Goal: Book appointment/travel/reservation

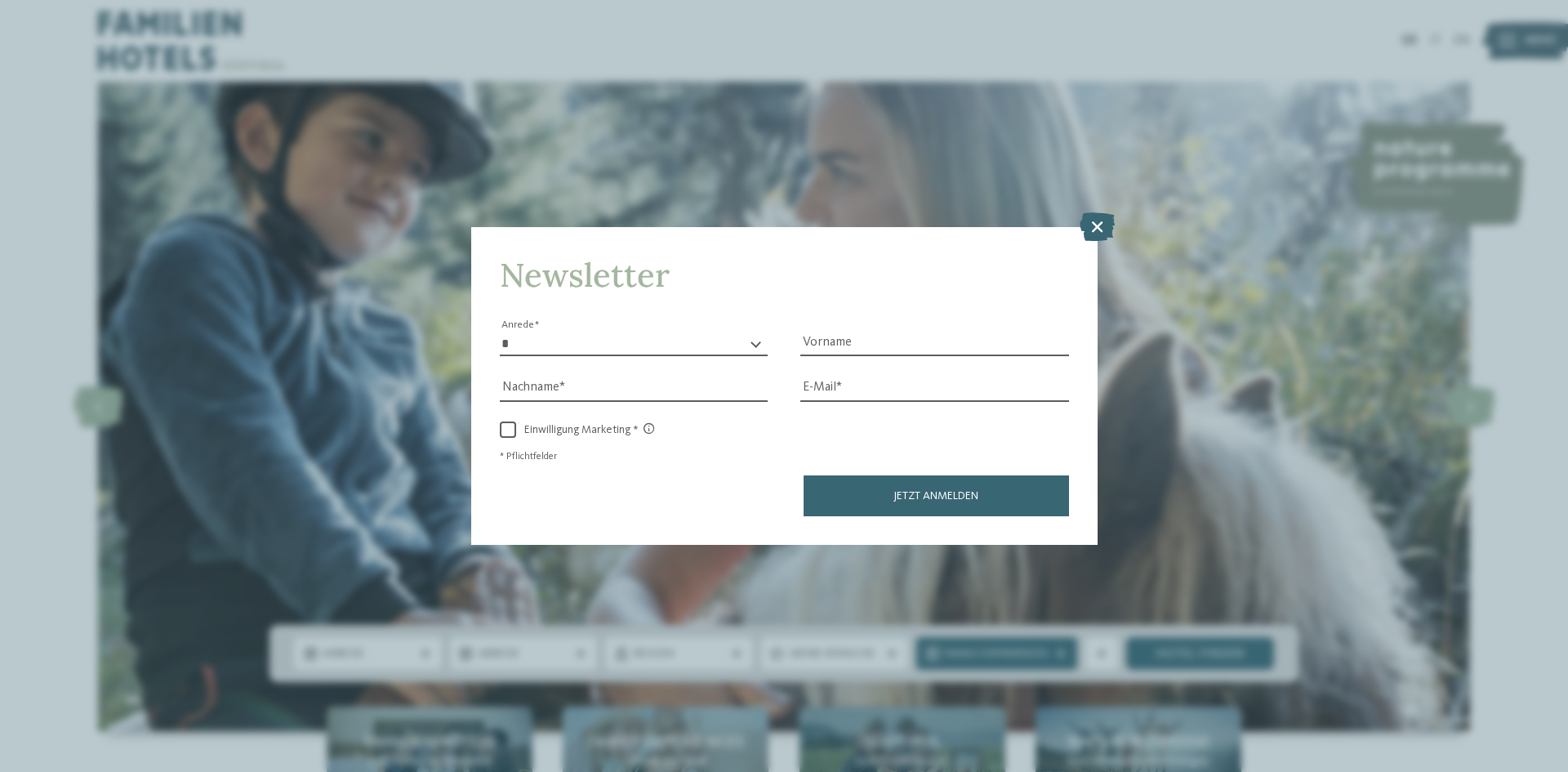
click at [1098, 228] on icon at bounding box center [1098, 226] width 35 height 29
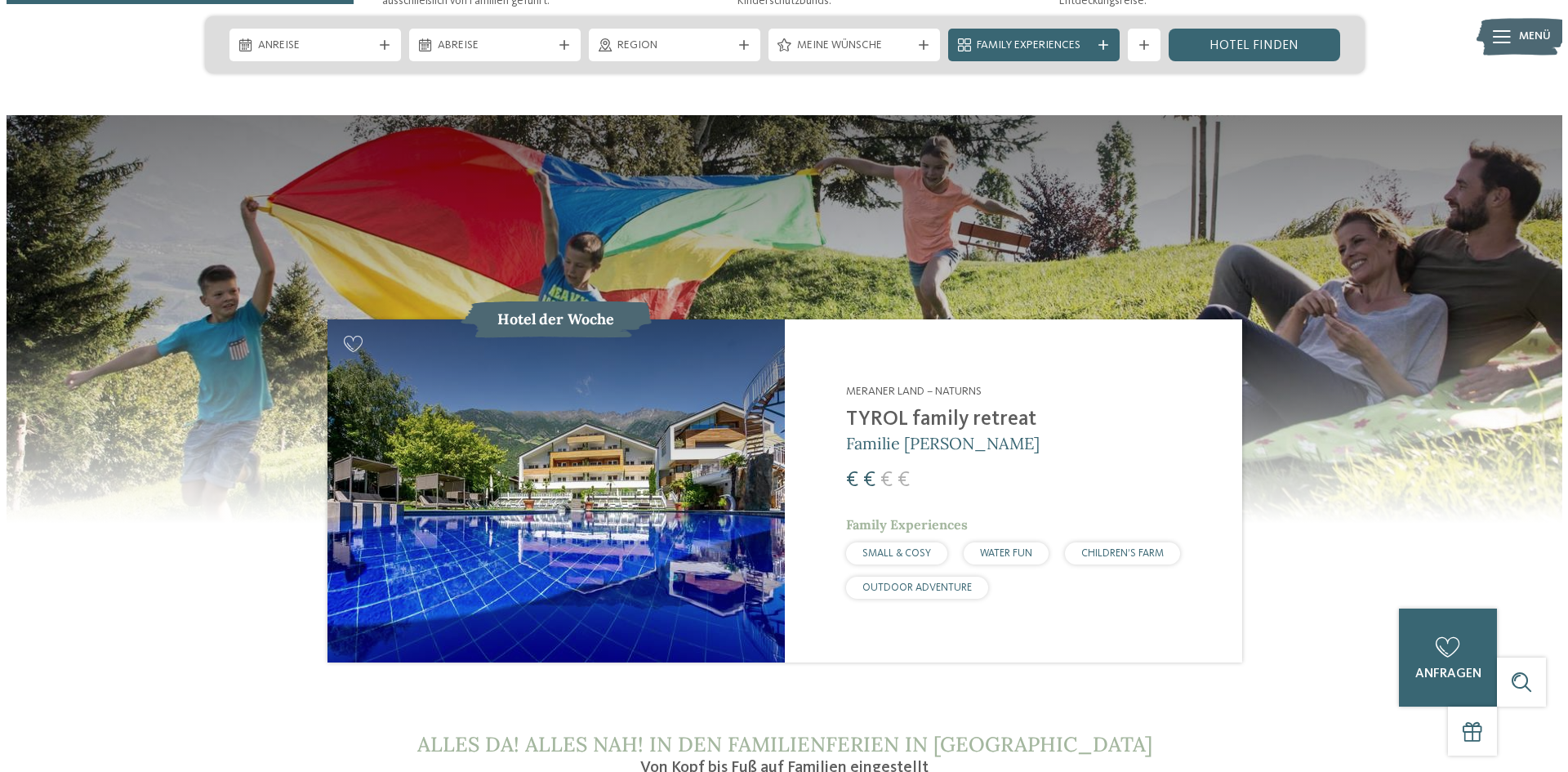
scroll to position [1225, 0]
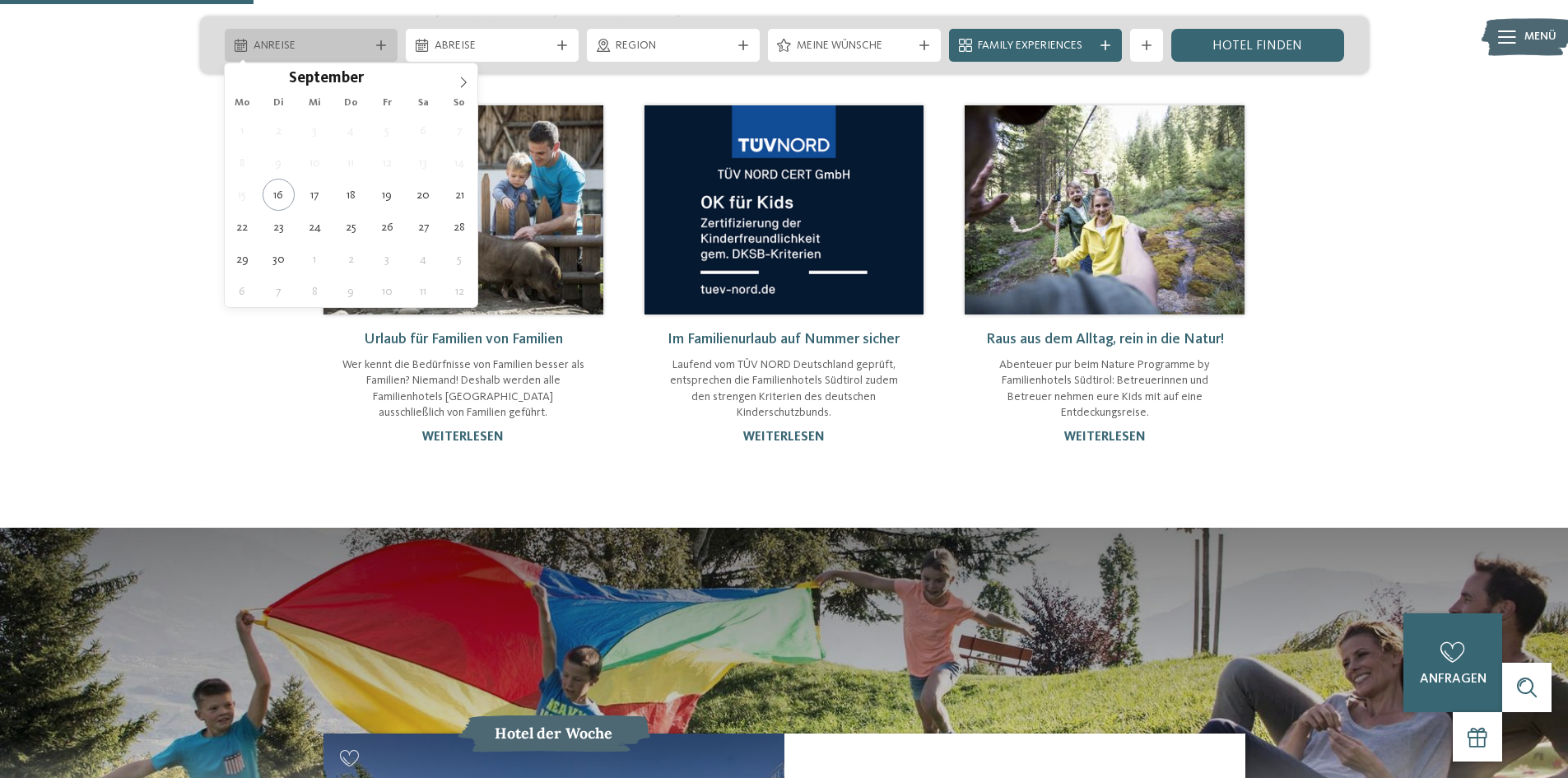
click at [337, 43] on span "Anreise" at bounding box center [310, 46] width 115 height 17
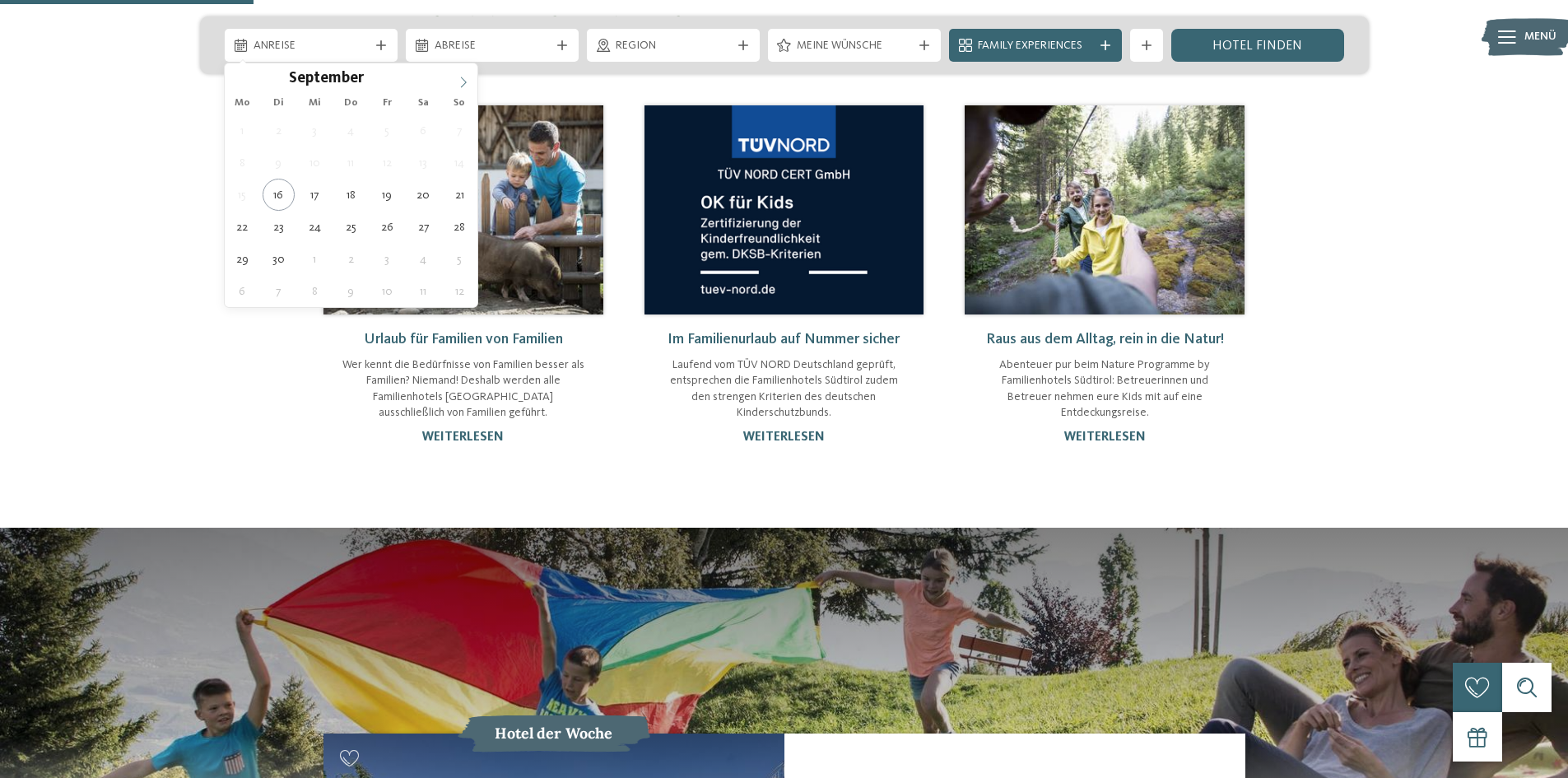
click at [463, 74] on span at bounding box center [464, 77] width 28 height 28
type input "****"
click at [463, 74] on span at bounding box center [464, 77] width 28 height 28
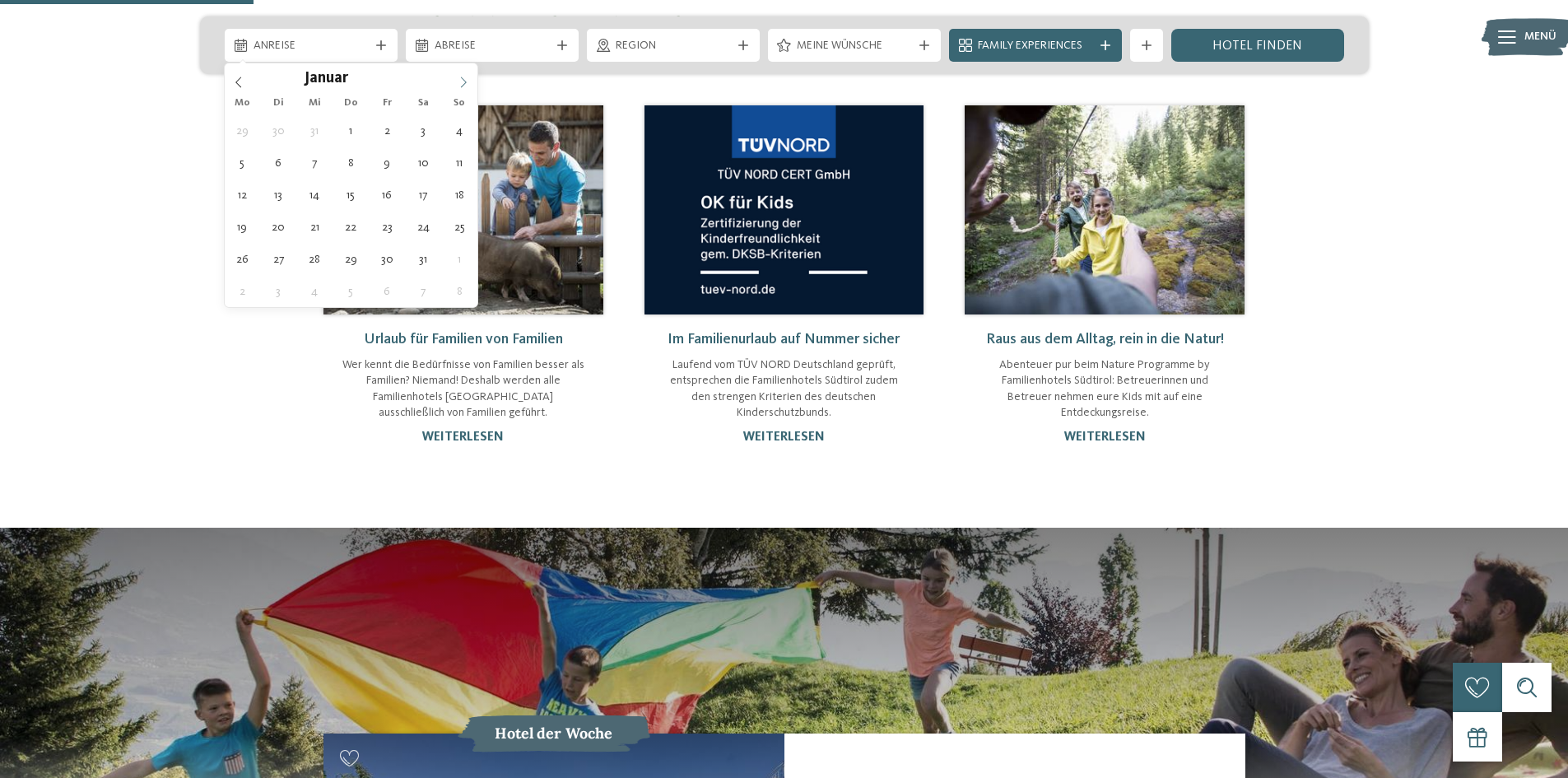
click at [463, 74] on span at bounding box center [464, 77] width 28 height 28
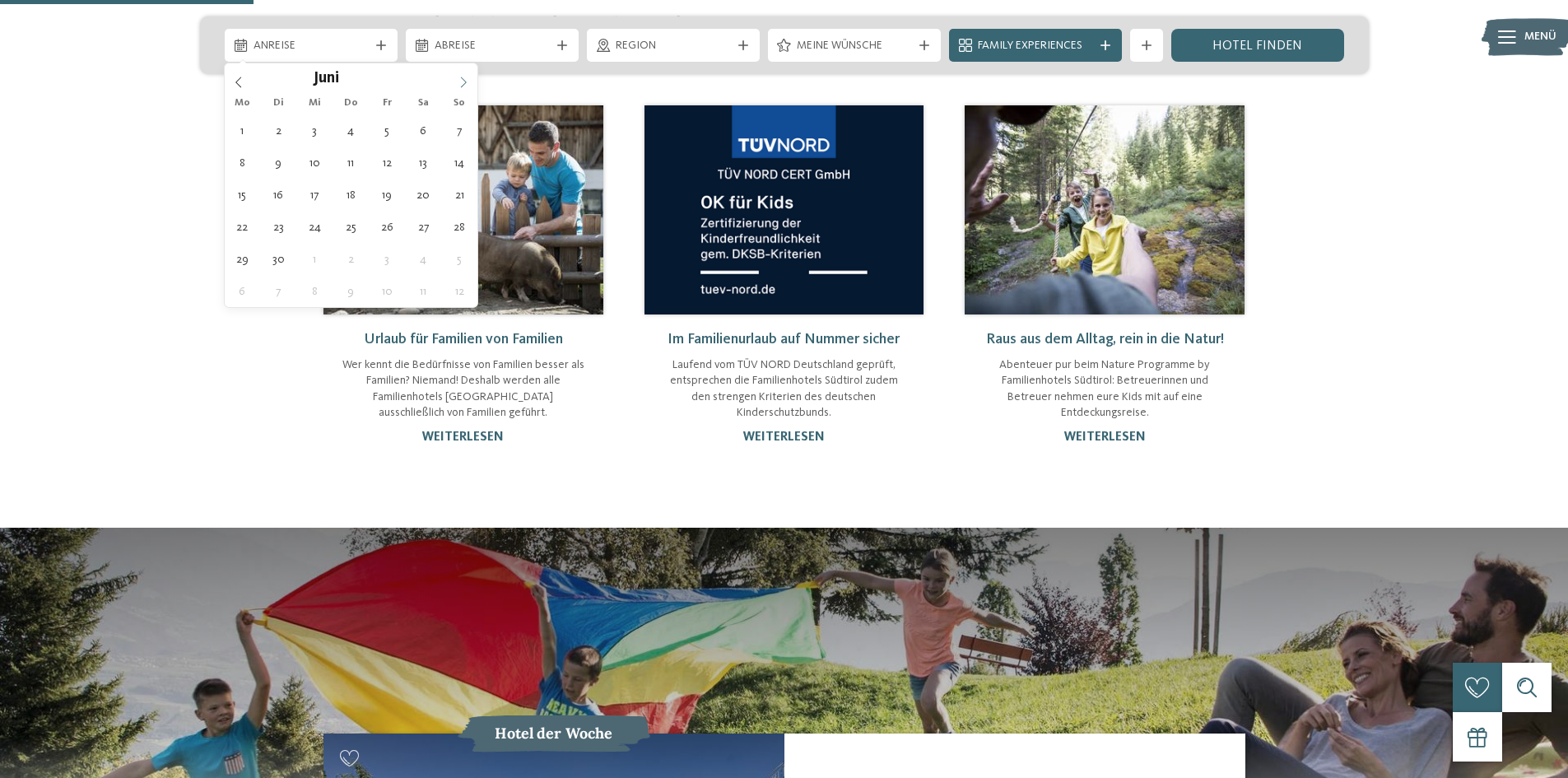
click at [463, 74] on span at bounding box center [464, 77] width 28 height 28
type div "[DATE]"
type input "****"
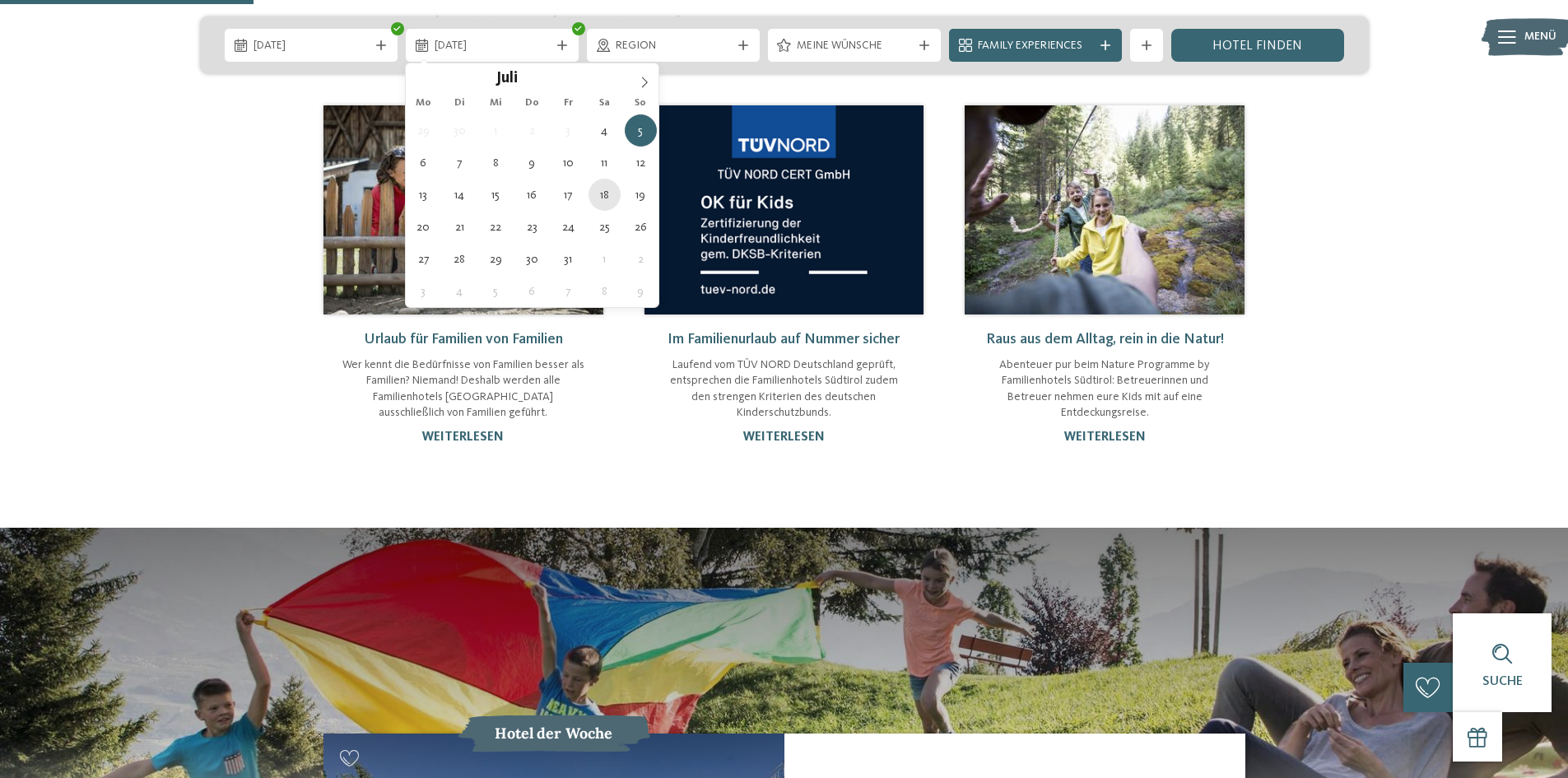
type div "[DATE]"
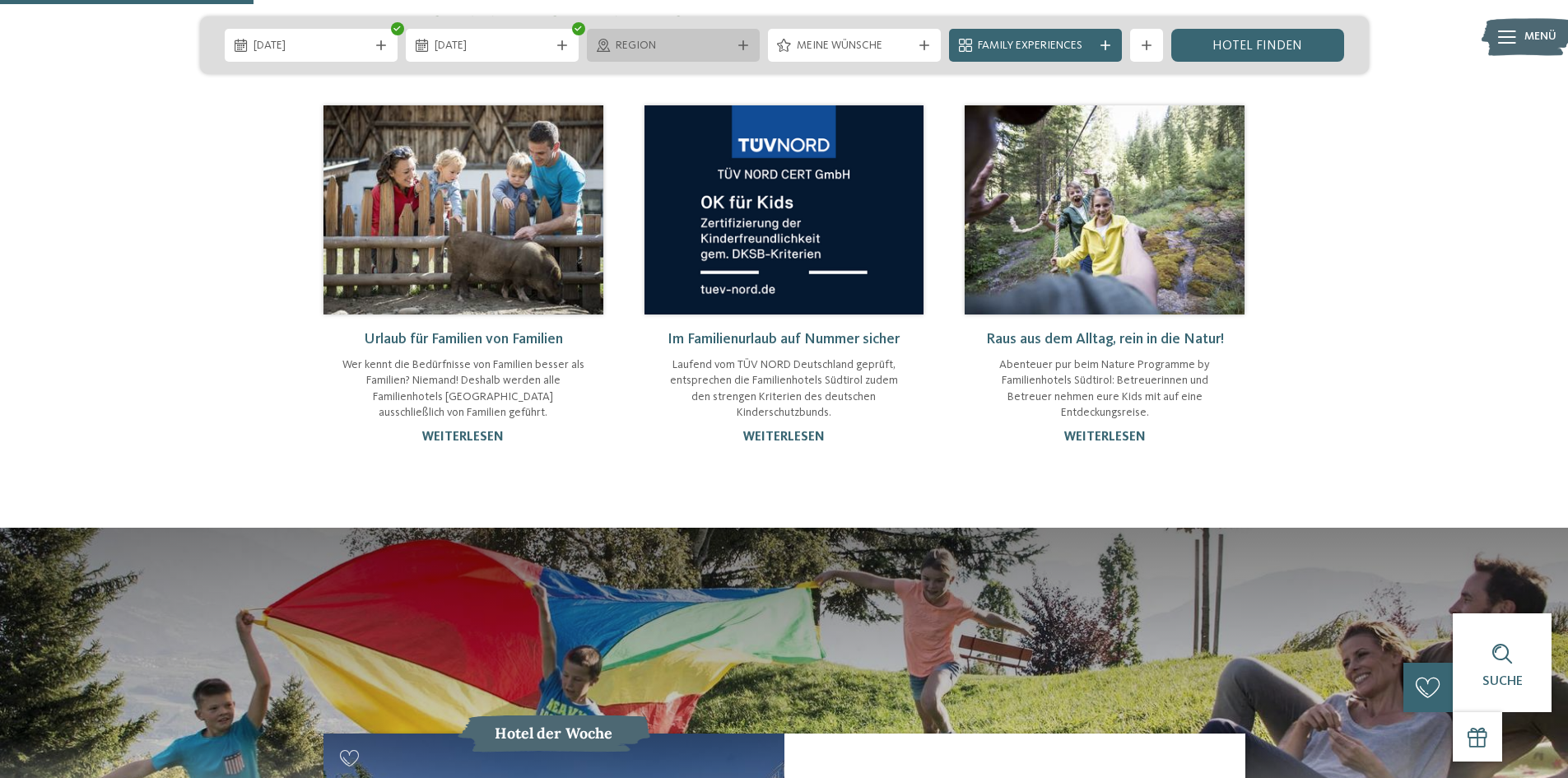
click at [754, 45] on div "Region" at bounding box center [673, 46] width 173 height 33
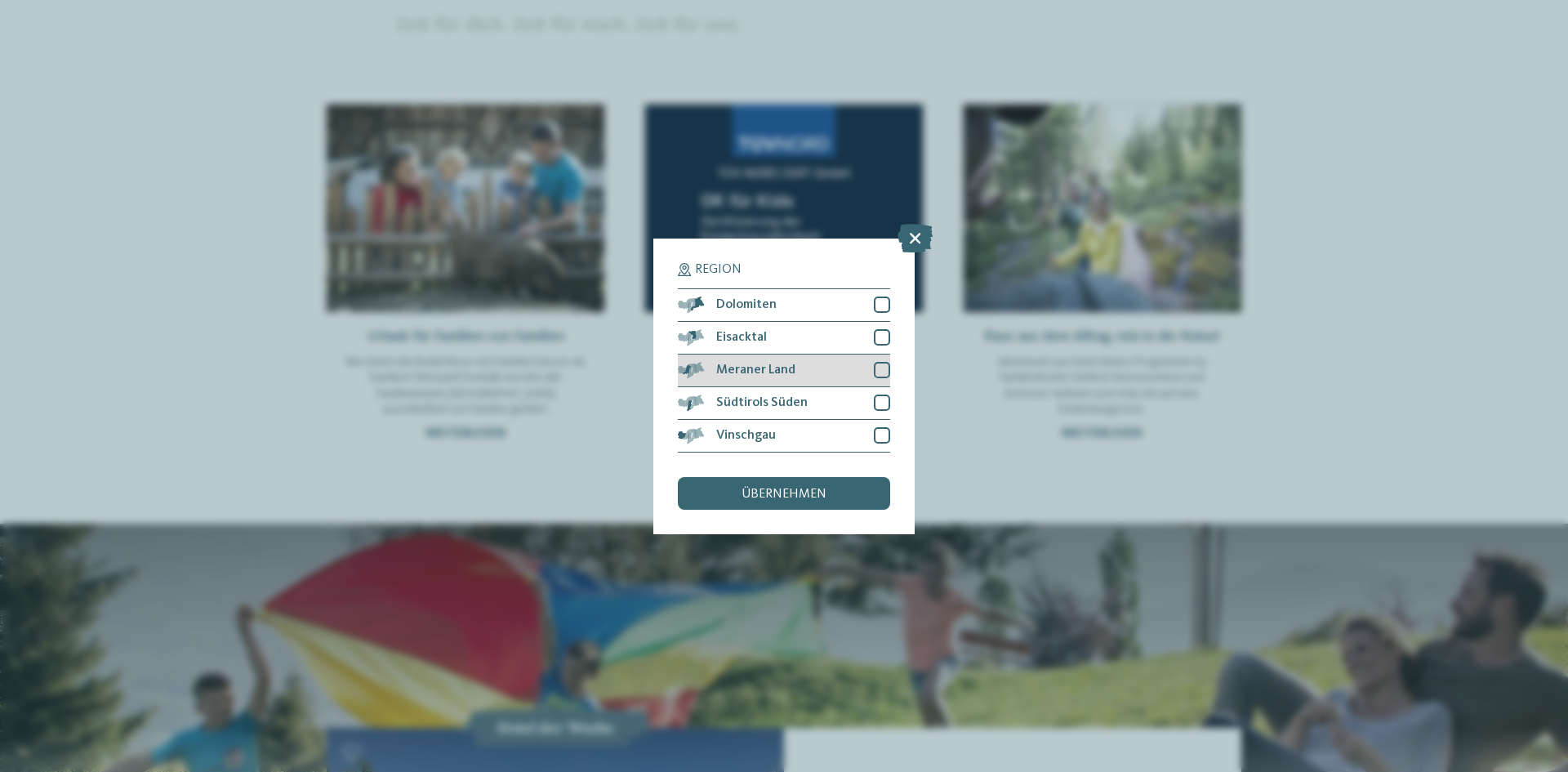
click at [877, 369] on div at bounding box center [882, 369] width 17 height 17
click at [806, 491] on span "übernehmen" at bounding box center [784, 494] width 85 height 13
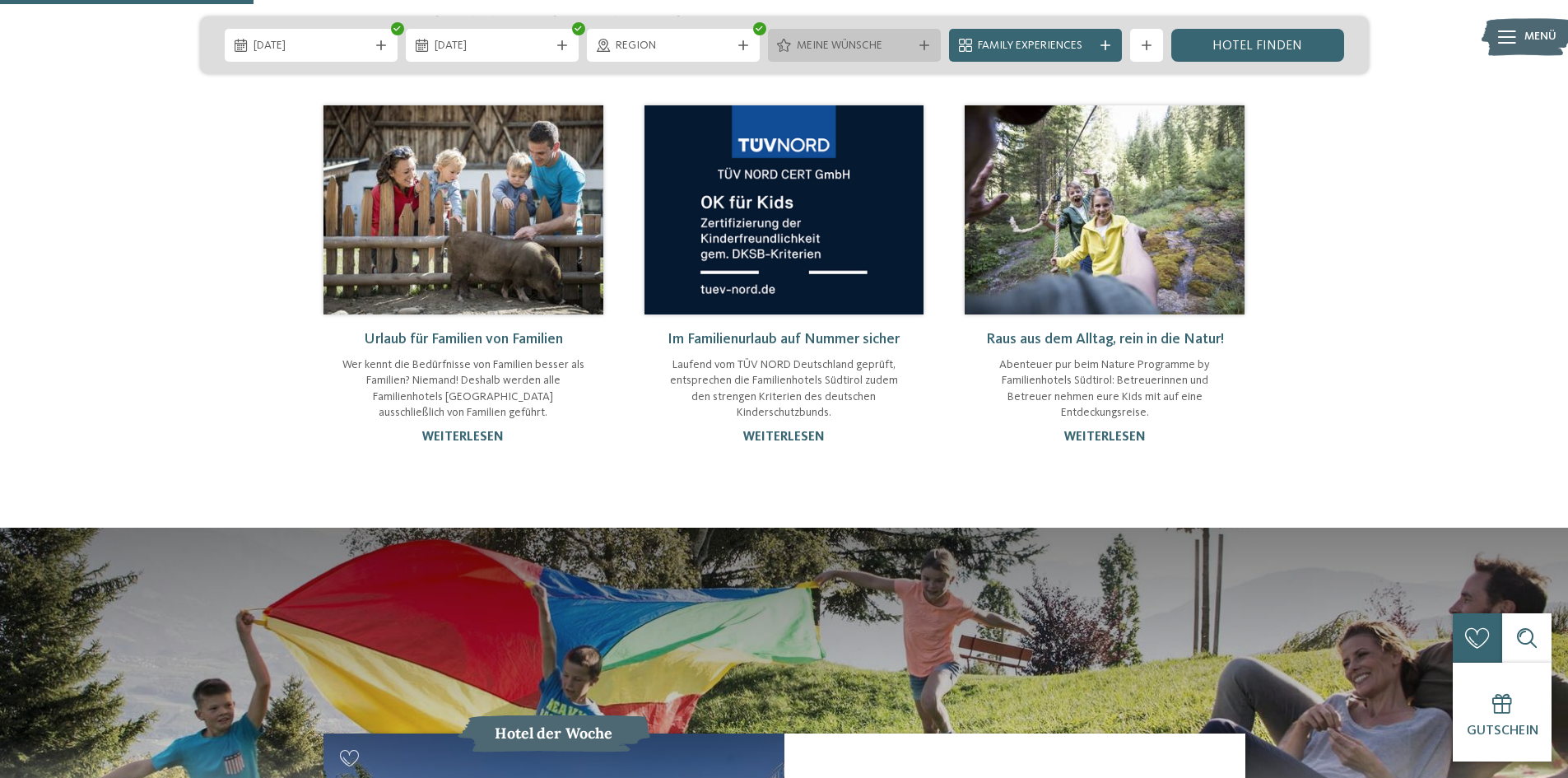
click at [841, 34] on div "Meine Wünsche" at bounding box center [854, 46] width 173 height 33
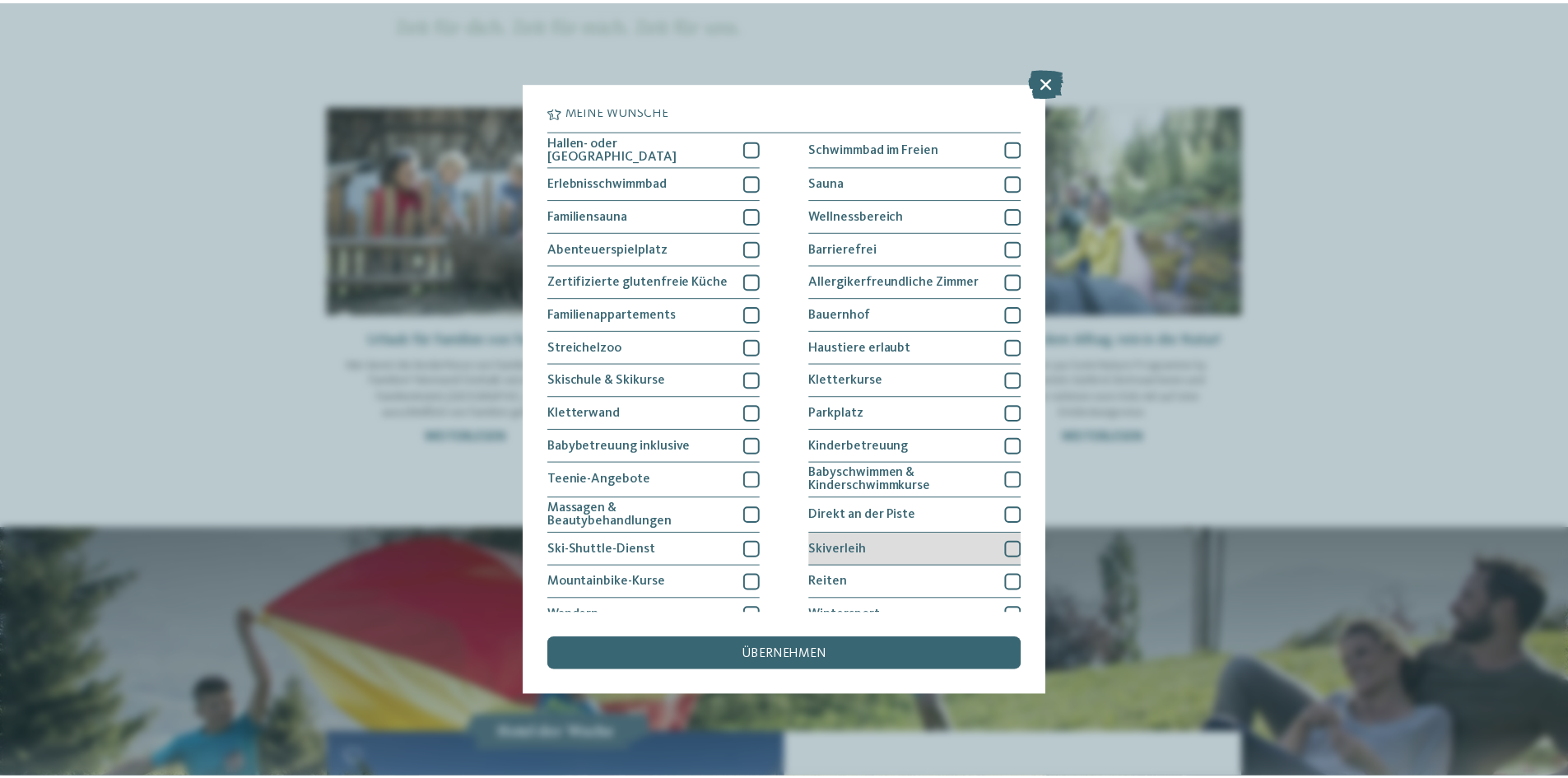
scroll to position [0, 0]
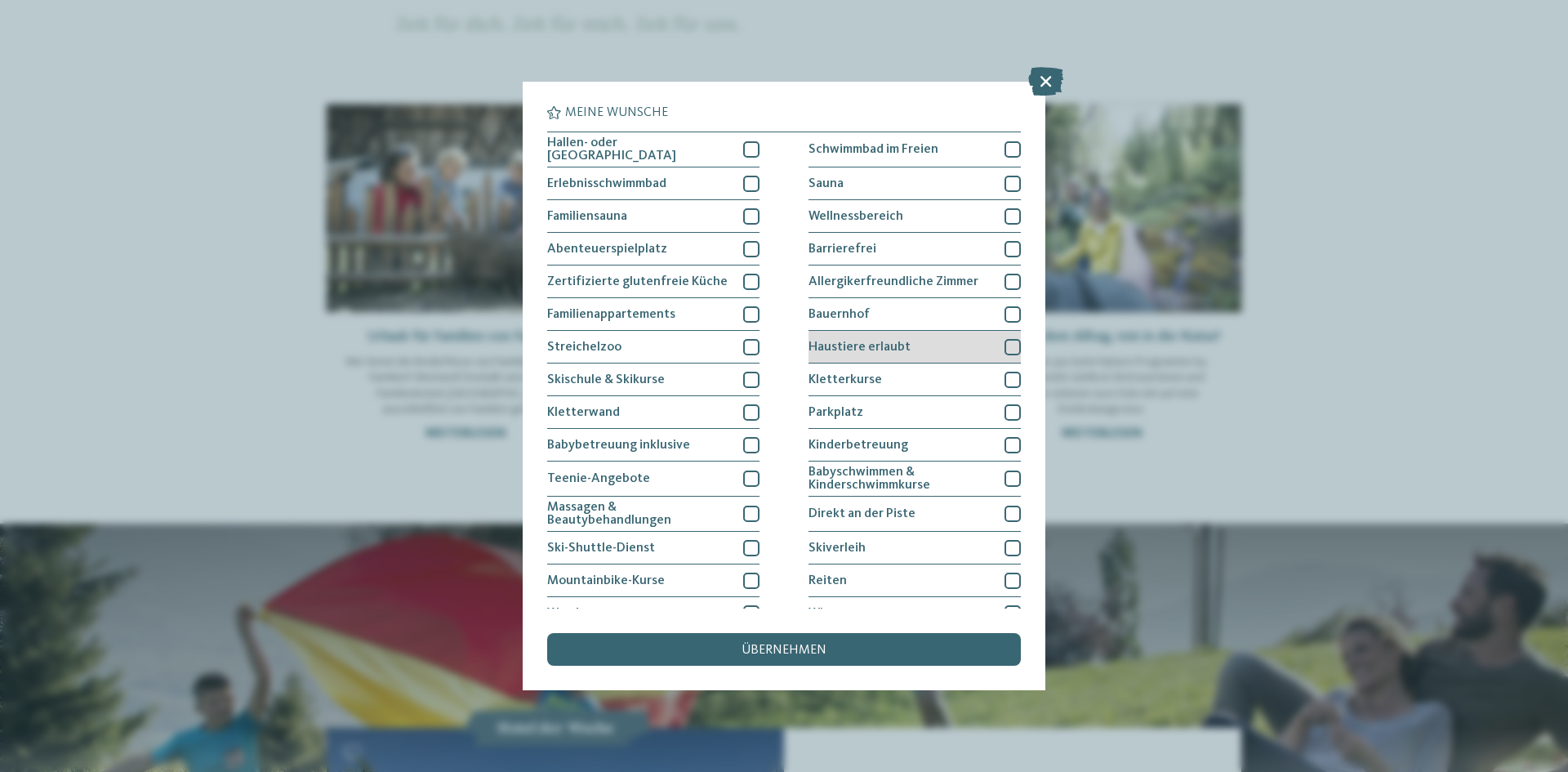
click at [1005, 343] on div at bounding box center [1012, 347] width 17 height 17
click at [824, 642] on div "übernehmen" at bounding box center [784, 649] width 474 height 33
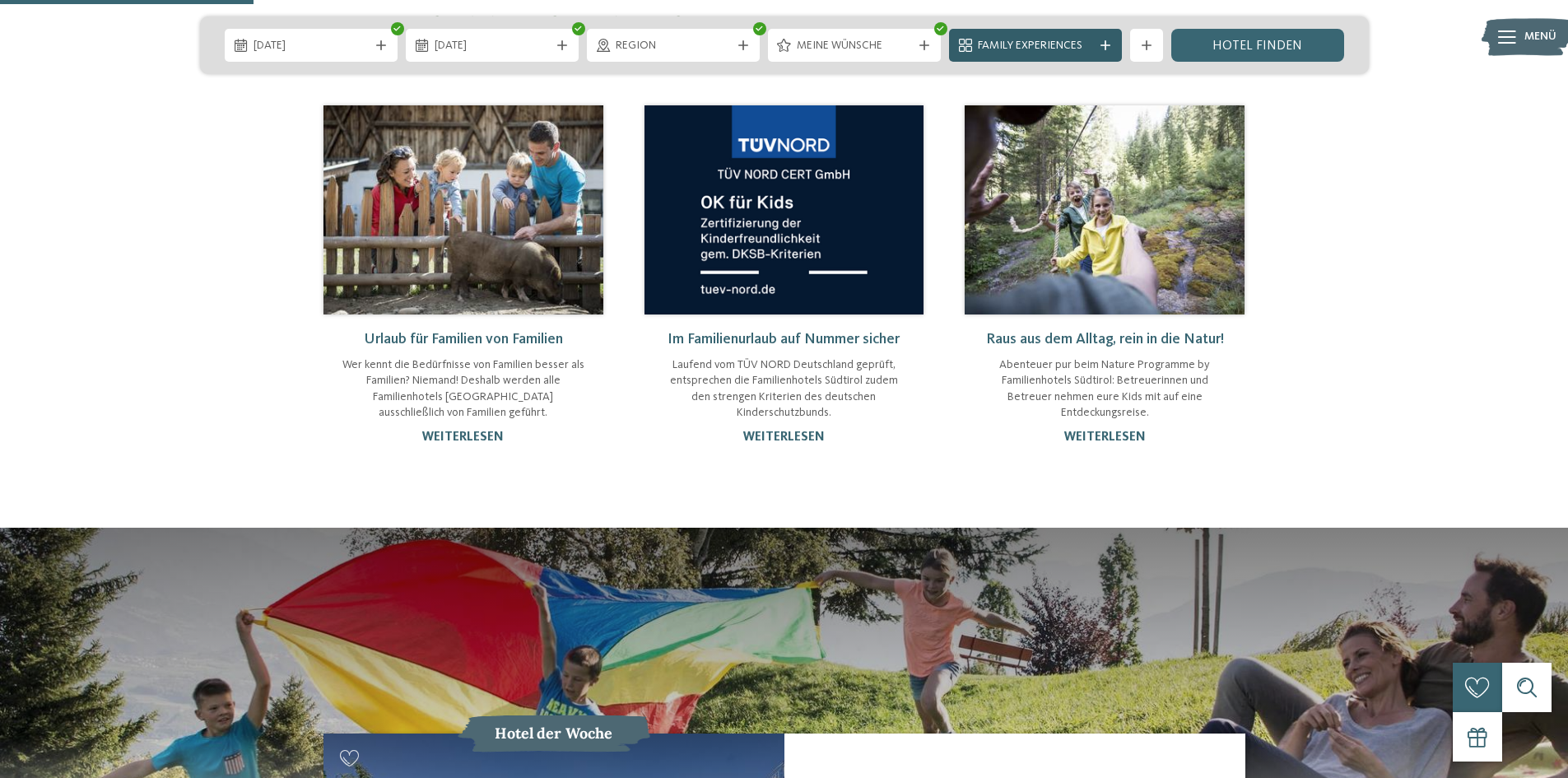
click at [1008, 44] on span "Family Experiences" at bounding box center [1035, 46] width 115 height 17
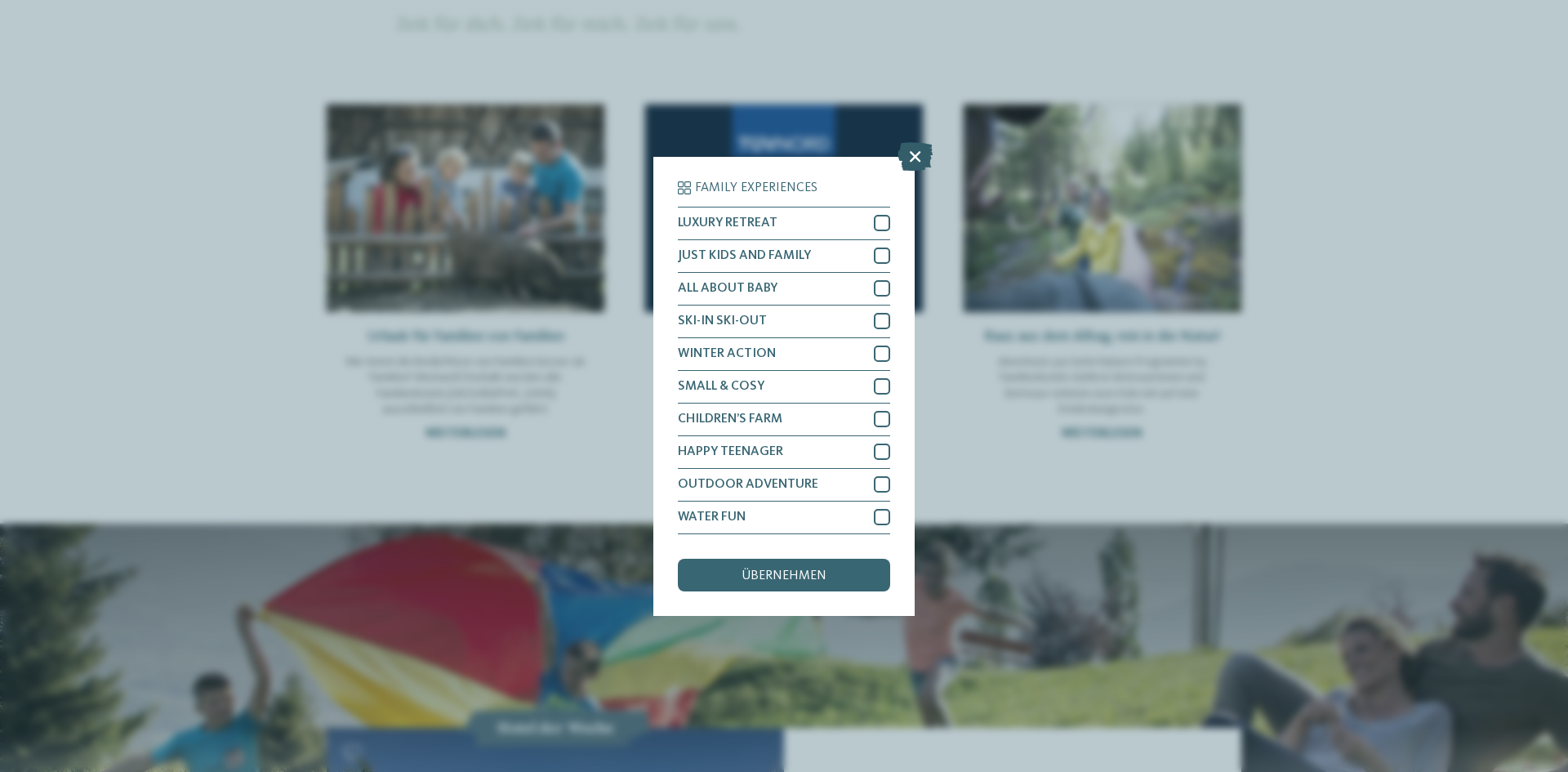
click at [907, 156] on icon at bounding box center [915, 155] width 35 height 29
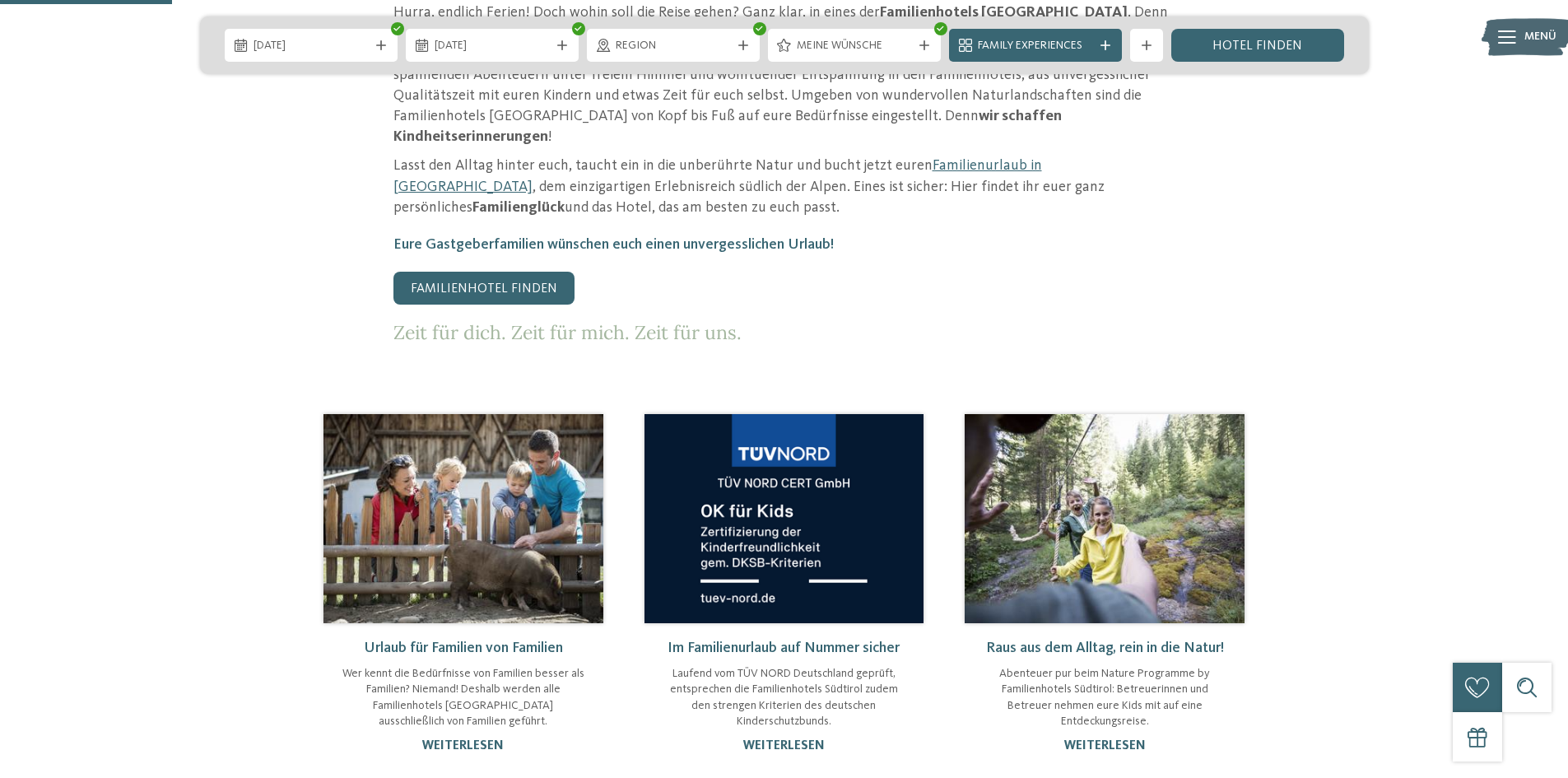
scroll to position [823, 0]
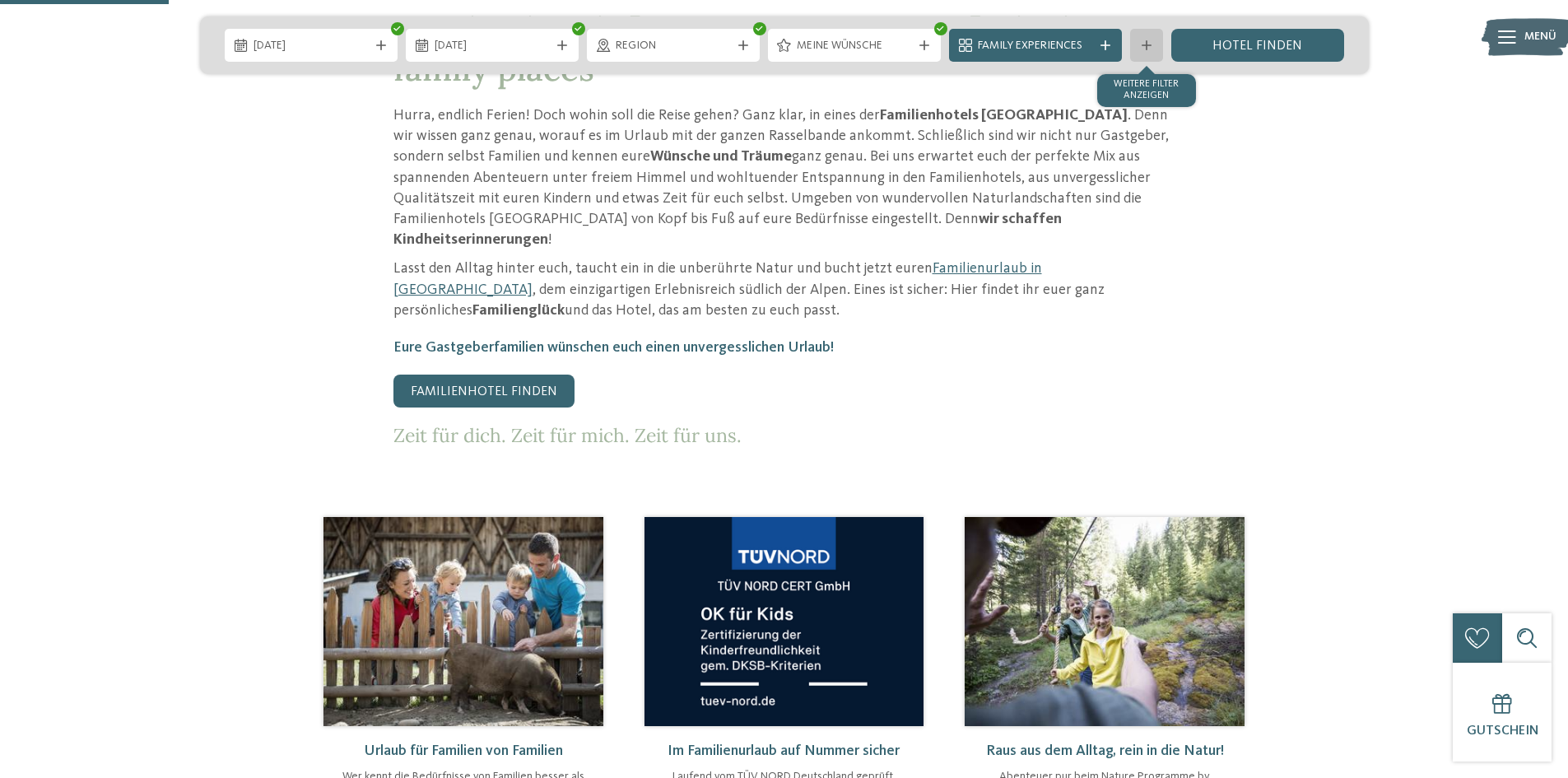
click at [1146, 53] on div "Weitere Filter anzeigen" at bounding box center [1147, 46] width 33 height 33
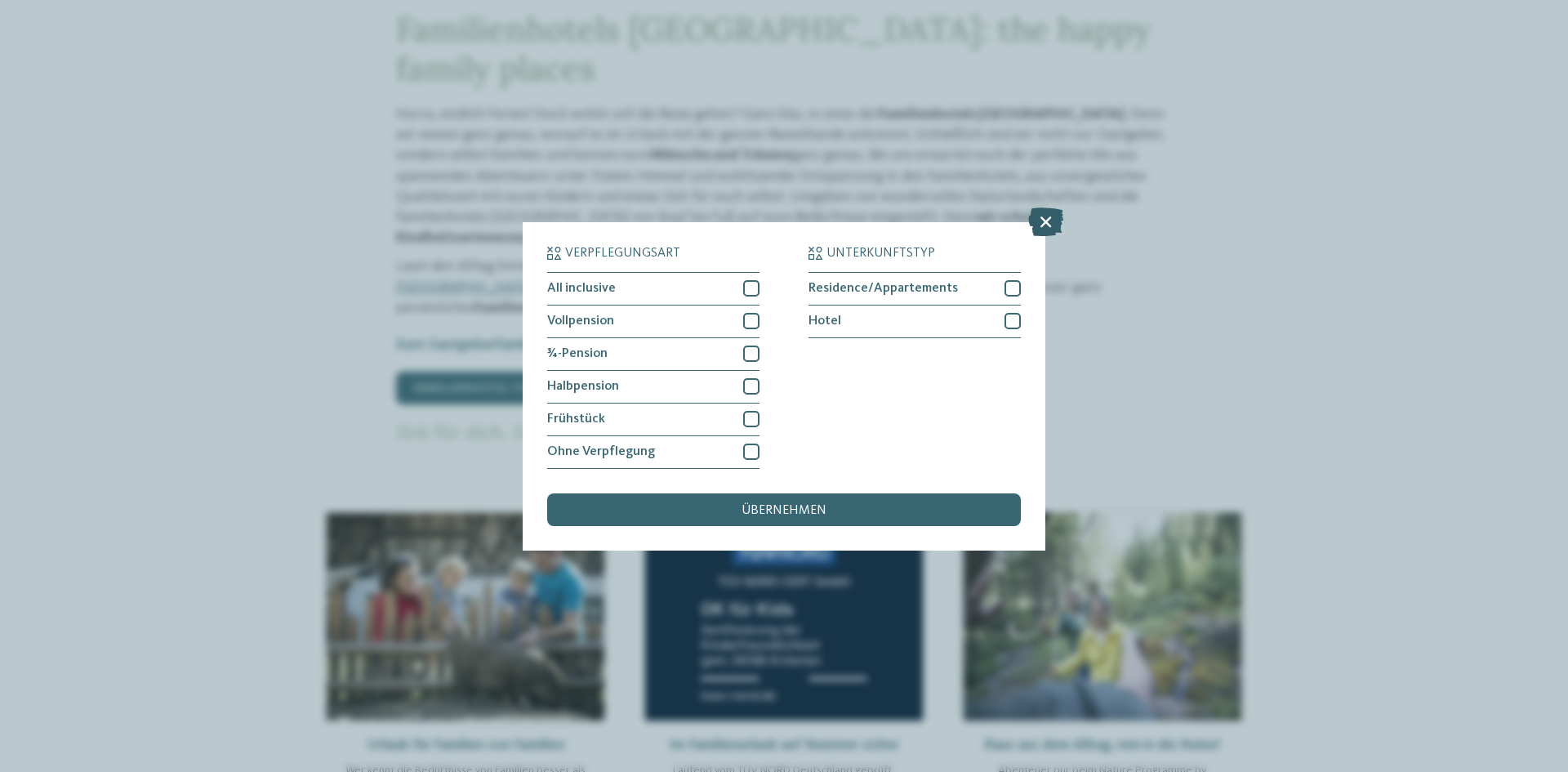
click at [1036, 220] on icon at bounding box center [1046, 221] width 35 height 29
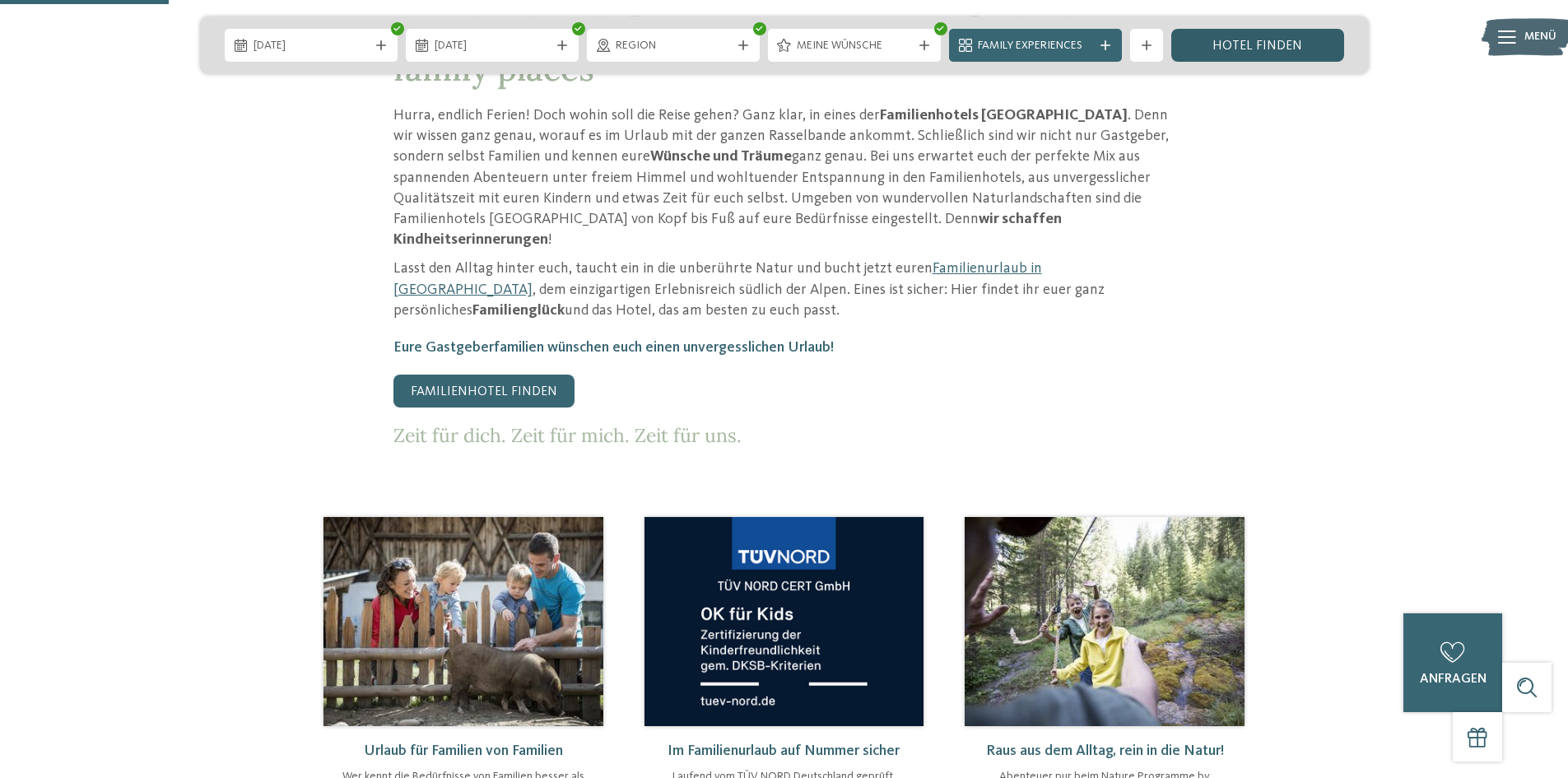
click at [1276, 46] on link "Hotel finden" at bounding box center [1258, 46] width 173 height 33
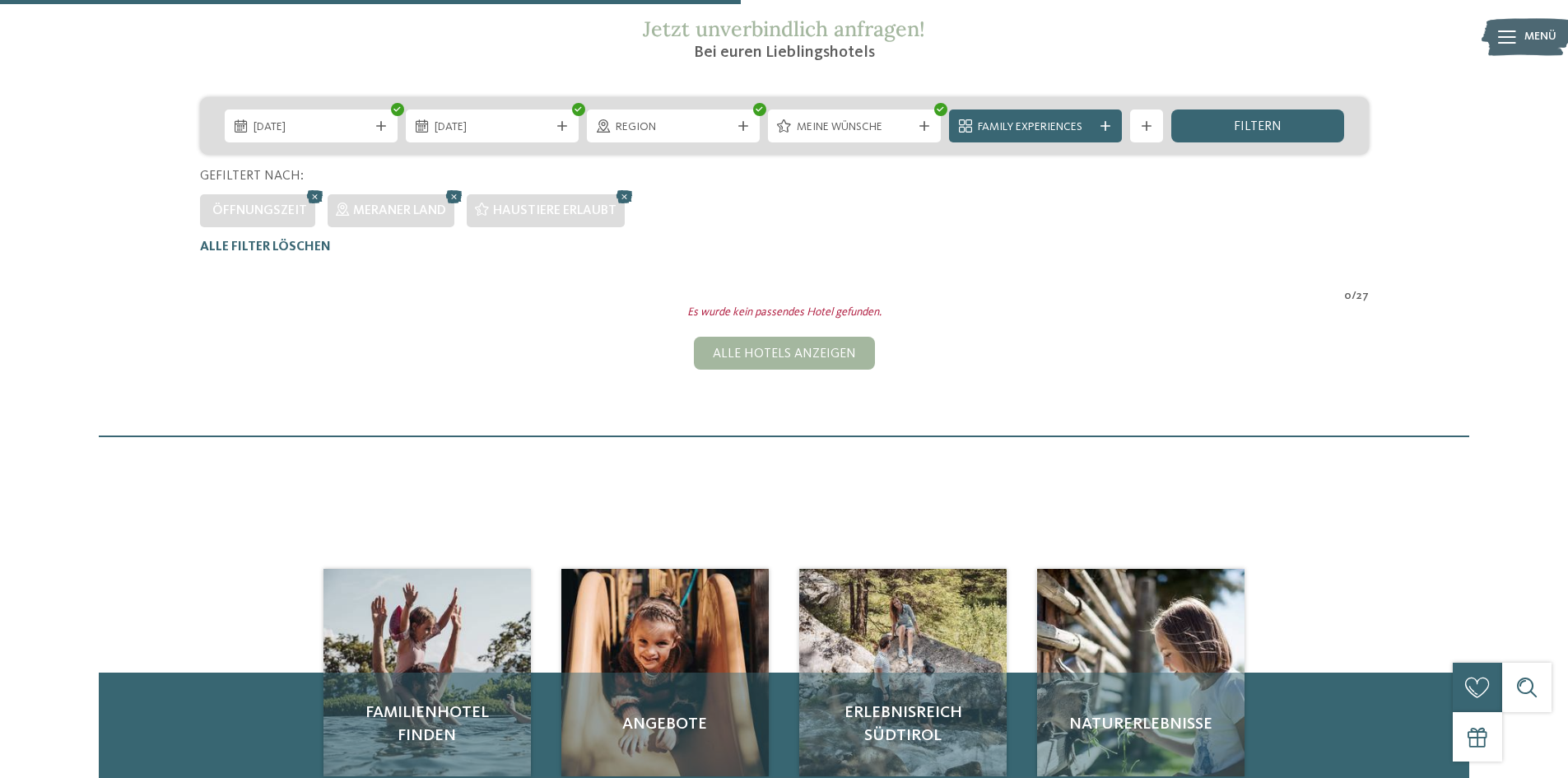
scroll to position [293, 0]
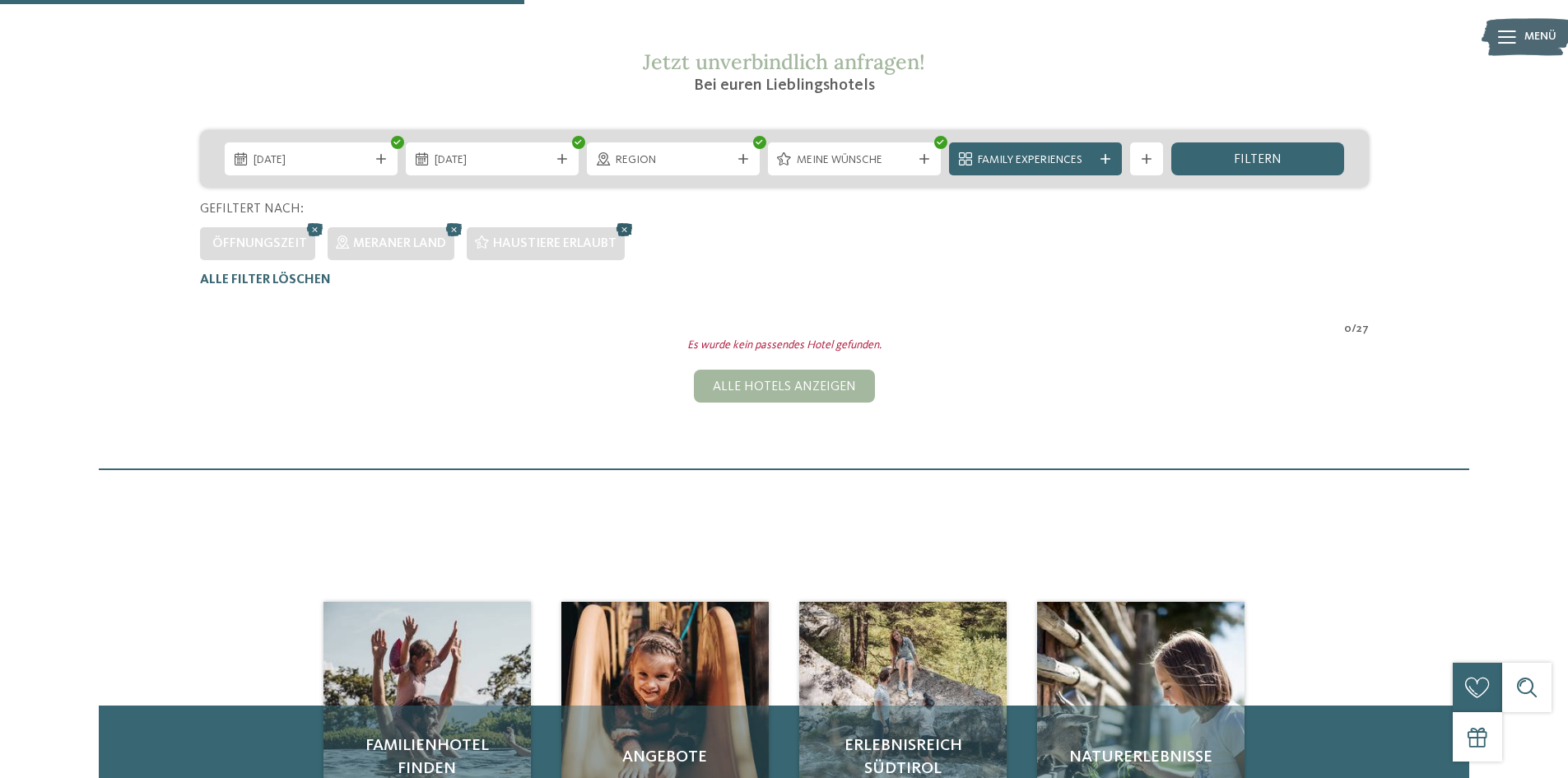
click at [624, 225] on icon at bounding box center [625, 230] width 25 height 21
click at [451, 226] on icon at bounding box center [454, 230] width 25 height 21
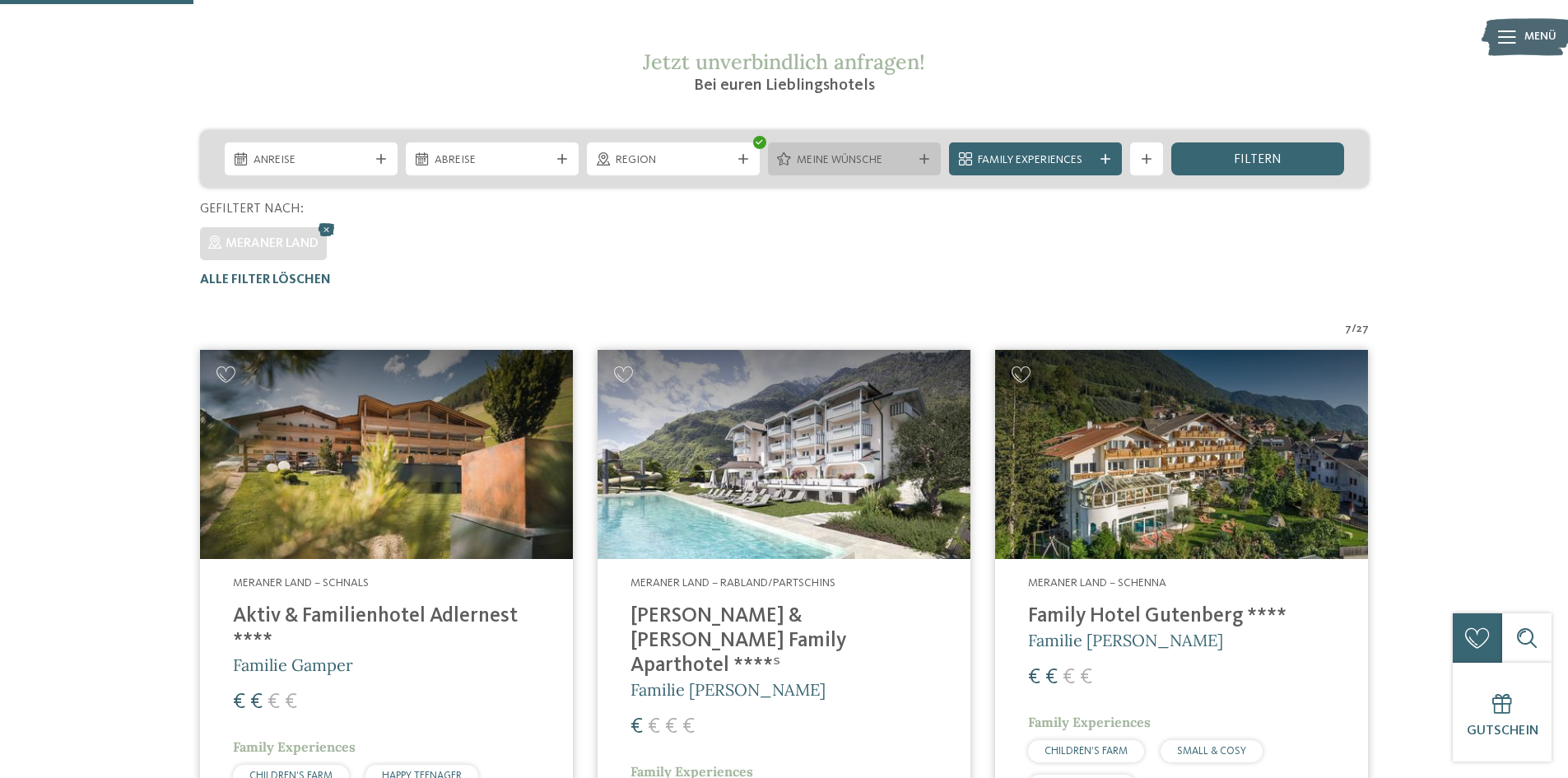
click at [894, 154] on span "Meine Wünsche" at bounding box center [854, 160] width 115 height 17
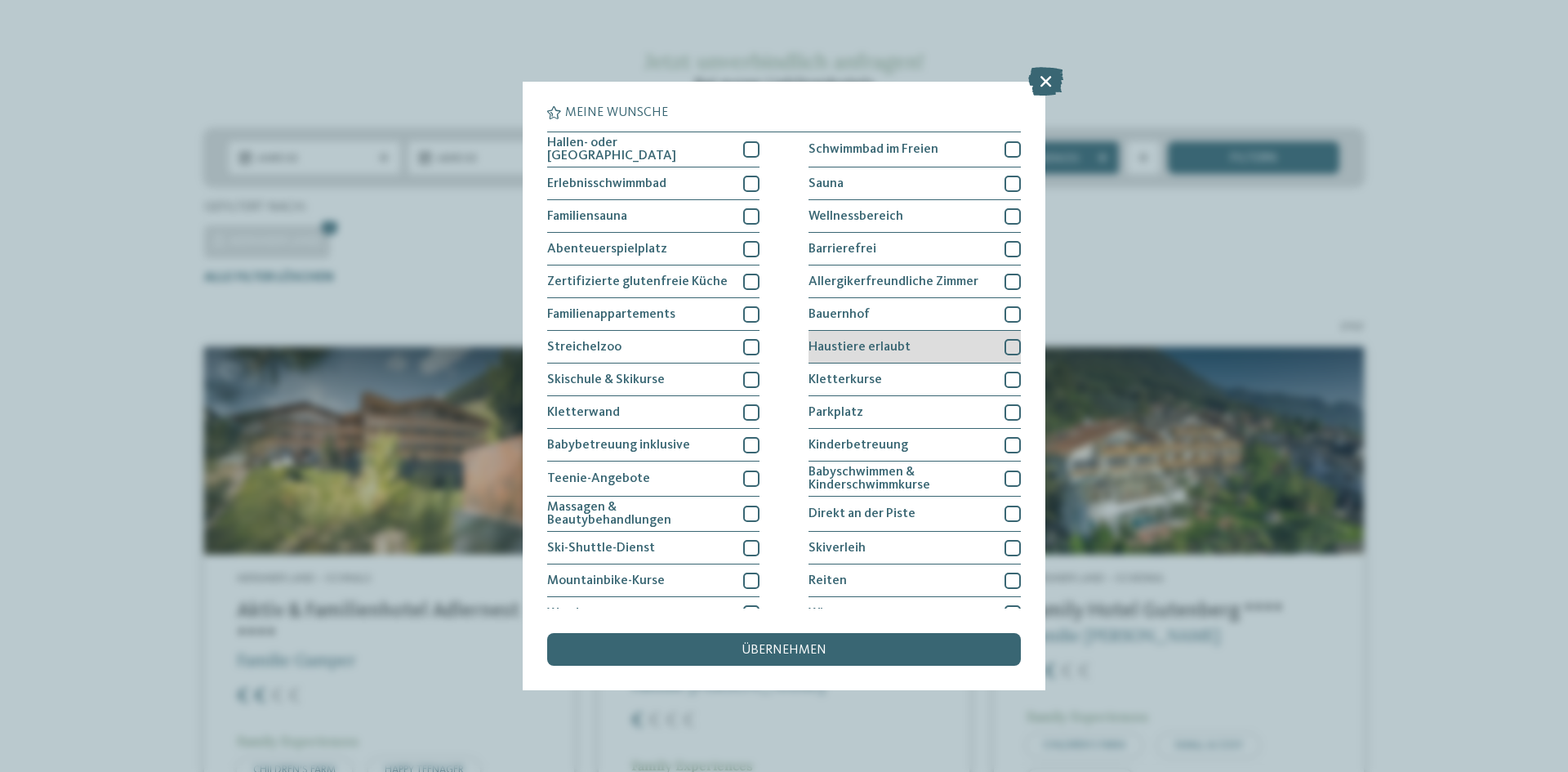
click at [1007, 341] on div at bounding box center [1012, 347] width 17 height 17
click at [899, 639] on div "übernehmen" at bounding box center [784, 649] width 474 height 33
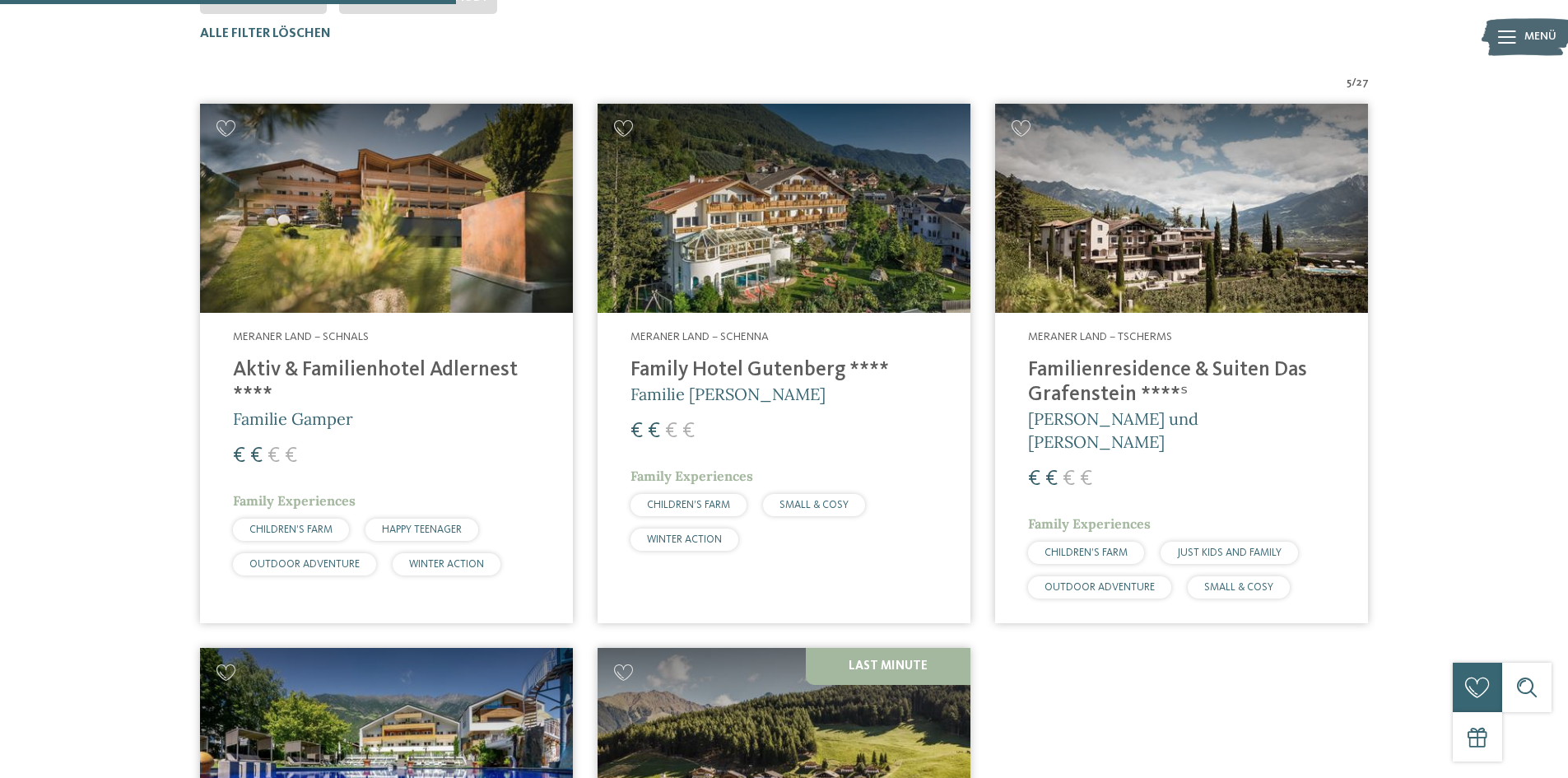
scroll to position [540, 0]
